Goal: Information Seeking & Learning: Learn about a topic

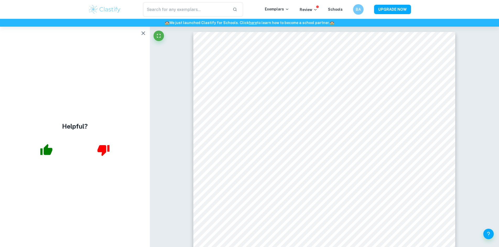
scroll to position [1990, 0]
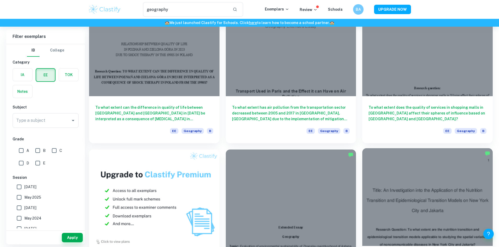
scroll to position [314, 0]
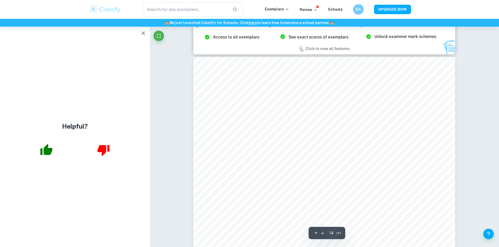
scroll to position [4817, 0]
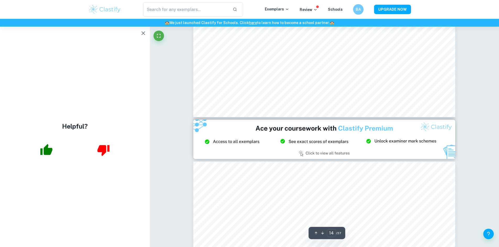
click at [138, 31] on div "Helpful?" at bounding box center [75, 137] width 150 height 221
click at [144, 34] on icon "button" at bounding box center [143, 33] width 6 height 6
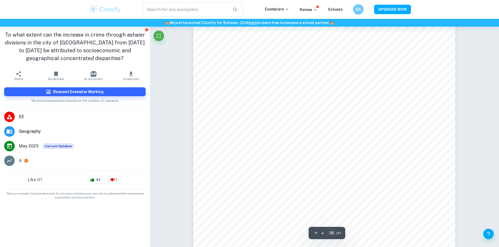
scroll to position [12356, 0]
type input "35"
